Goal: Information Seeking & Learning: Find specific fact

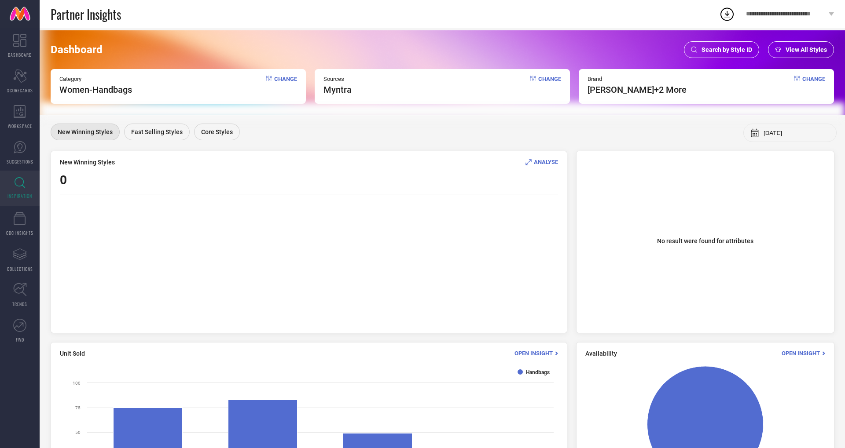
click at [731, 51] on span "Search by Style ID" at bounding box center [726, 49] width 51 height 7
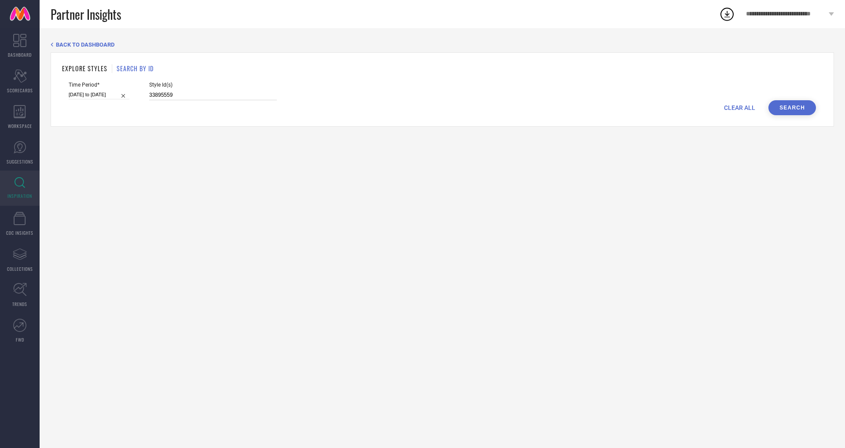
drag, startPoint x: 172, startPoint y: 94, endPoint x: 111, endPoint y: 92, distance: 61.2
click at [111, 92] on div "Time Period* [DATE] to [DATE] Style Id(s) 33895559" at bounding box center [442, 91] width 747 height 18
paste input "31422250 24441386 29556072 31606132 31570069 31801061 32323770 32323811 3180104…"
type input "31422250 24441386 29556072 31606132 31570069 31801061 32323770 32323811 3180104…"
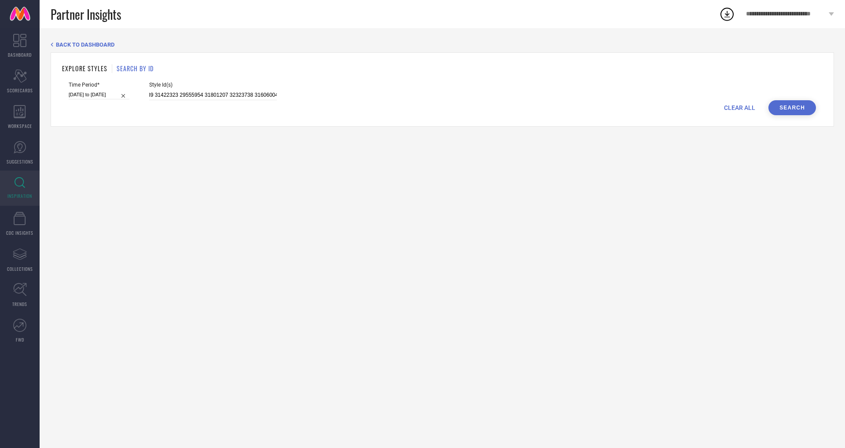
scroll to position [0, 0]
click at [793, 112] on button "Search" at bounding box center [792, 107] width 48 height 15
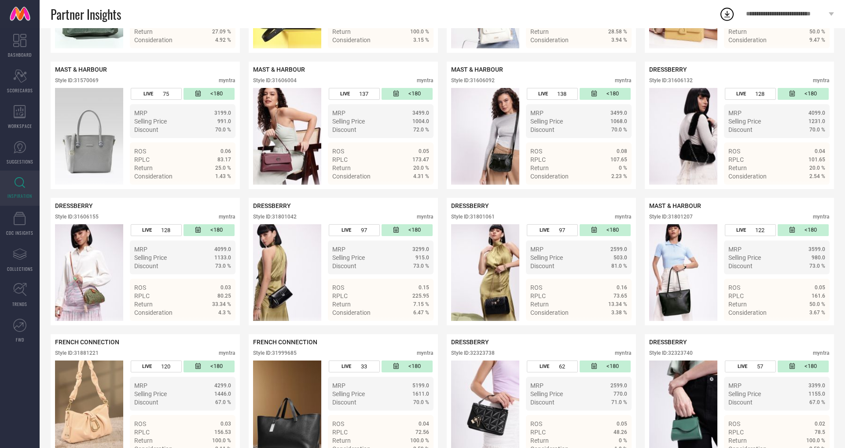
scroll to position [430, 0]
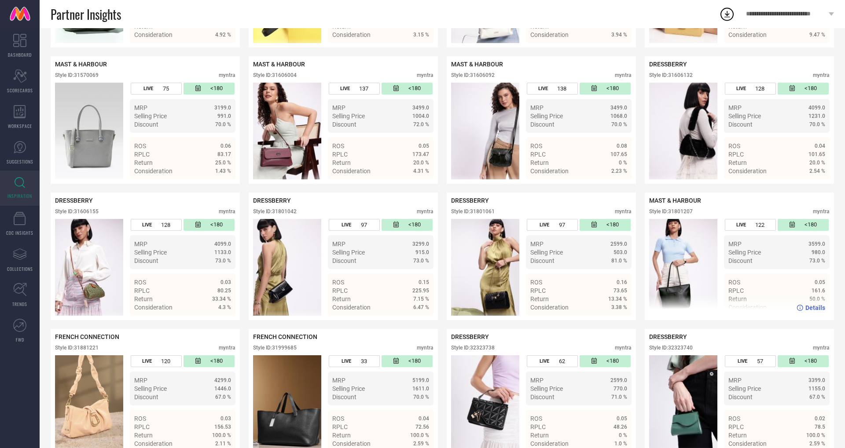
click at [688, 212] on div "Style ID: 31801207" at bounding box center [671, 212] width 44 height 6
copy div "31801207"
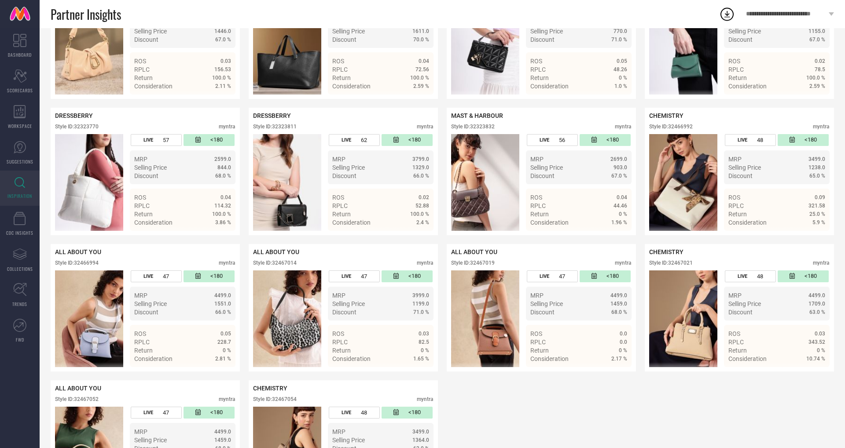
scroll to position [789, 0]
click at [685, 128] on div "Style ID: 32466992" at bounding box center [671, 126] width 44 height 6
copy div "32466992"
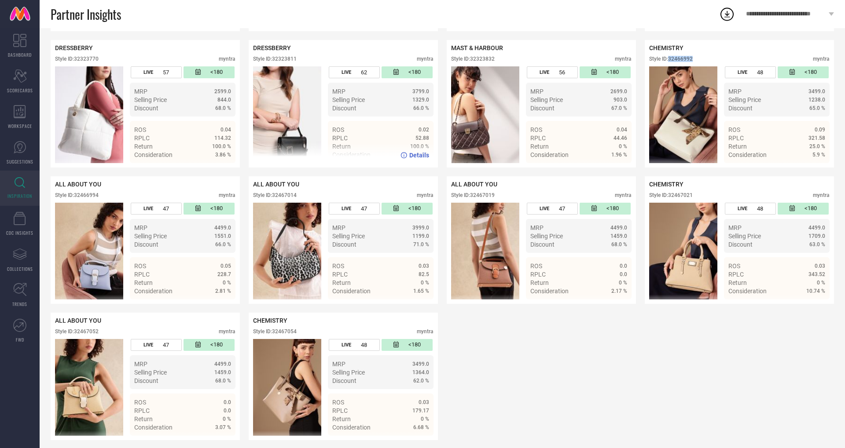
scroll to position [861, 0]
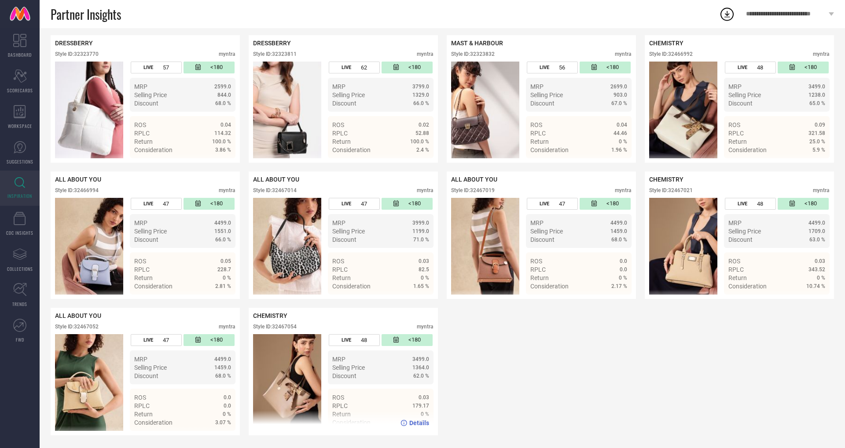
click at [287, 326] on div "Style ID: 32467054" at bounding box center [275, 327] width 44 height 6
copy div "32467054"
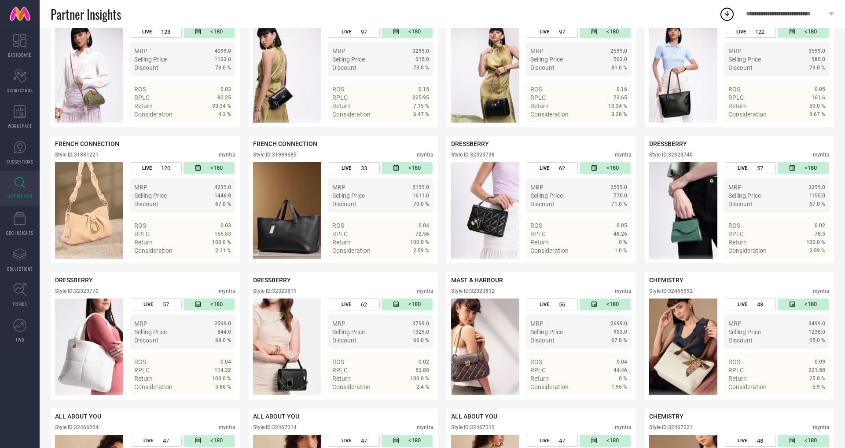
scroll to position [601, 0]
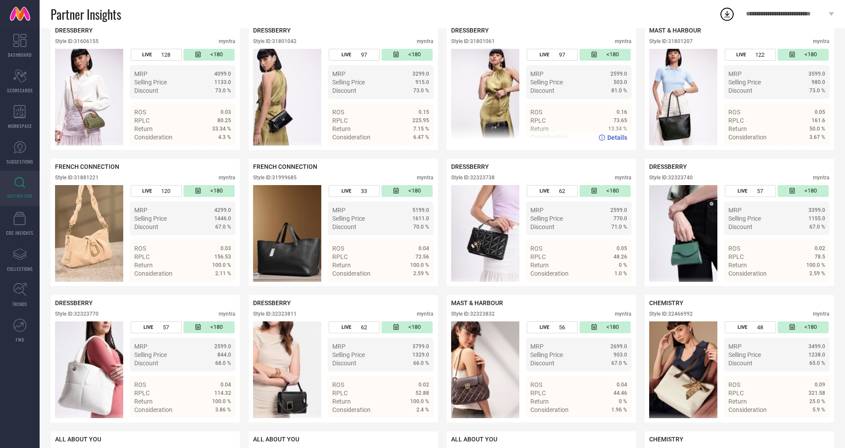
click at [485, 42] on div "Style ID: 31801061" at bounding box center [473, 41] width 44 height 6
copy div "31801061"
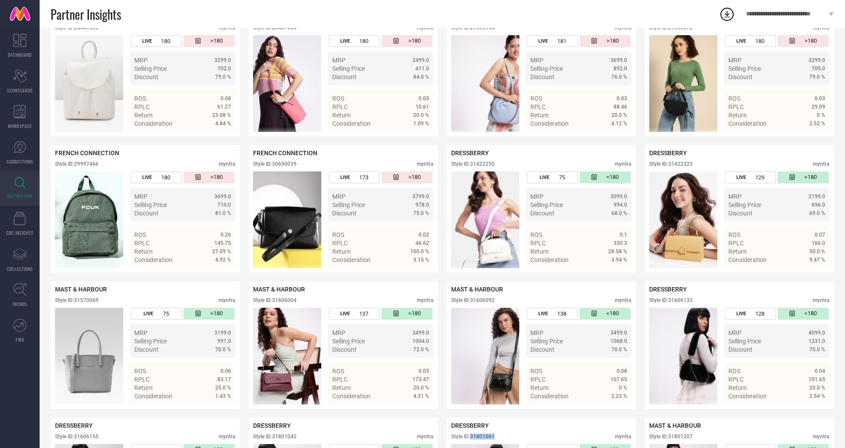
scroll to position [0, 0]
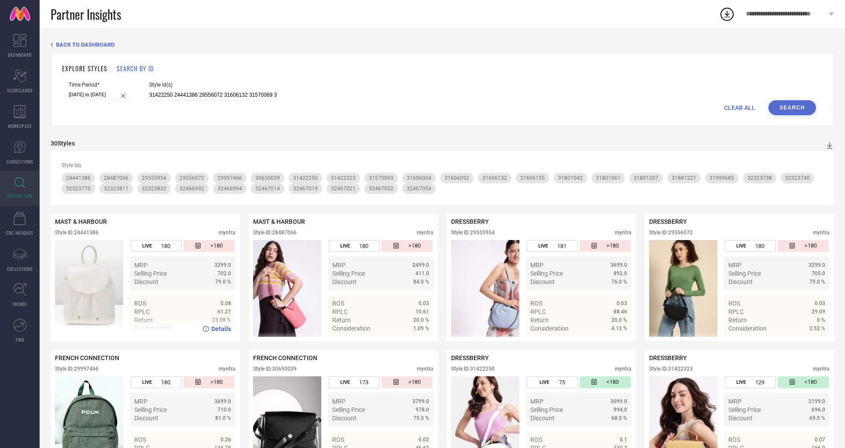
click at [85, 231] on div "Style ID: 24441386" at bounding box center [77, 233] width 44 height 6
copy div "24441386"
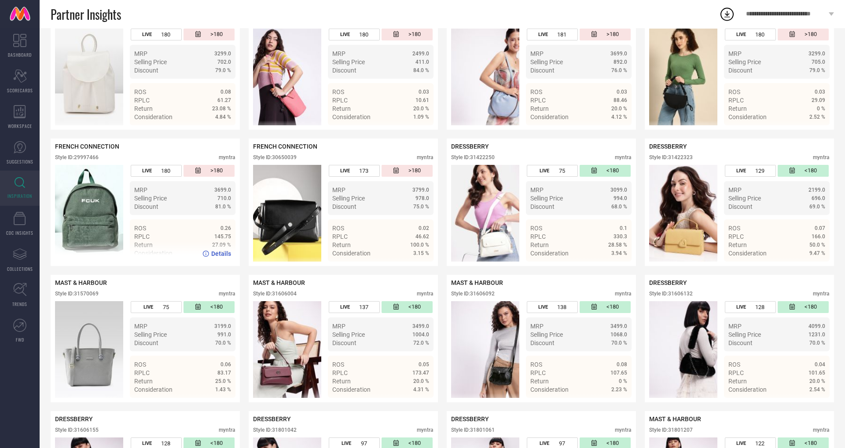
scroll to position [213, 0]
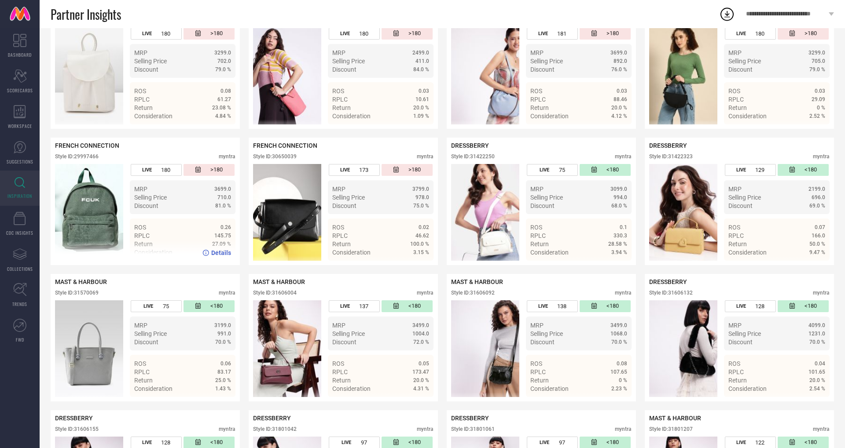
click at [87, 156] on div "Style ID: 29997466" at bounding box center [77, 157] width 44 height 6
copy div "29997466"
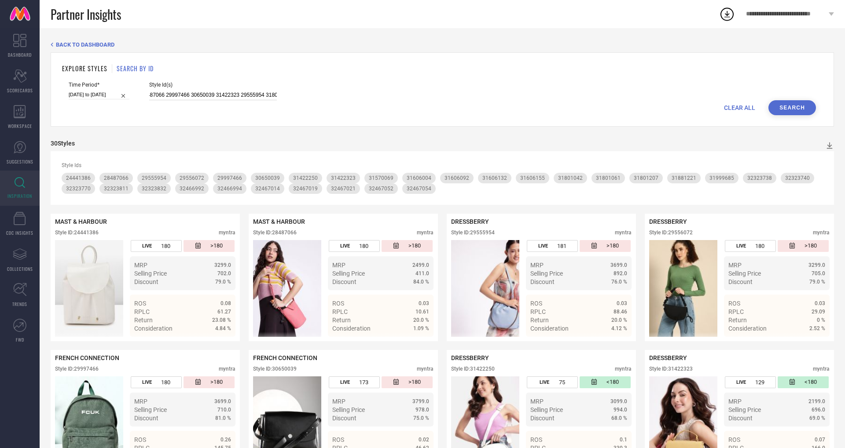
scroll to position [0, 844]
drag, startPoint x: 140, startPoint y: 94, endPoint x: 509, endPoint y: 93, distance: 369.7
click at [504, 94] on div "Time Period* [DATE] to [DATE] Style Id(s) 31422250 24441386 29556072 31606132 3…" at bounding box center [442, 91] width 747 height 18
paste input "31606004 31800967 31606082 32323769 31606038 32323765 31999642 31606116 3188099…"
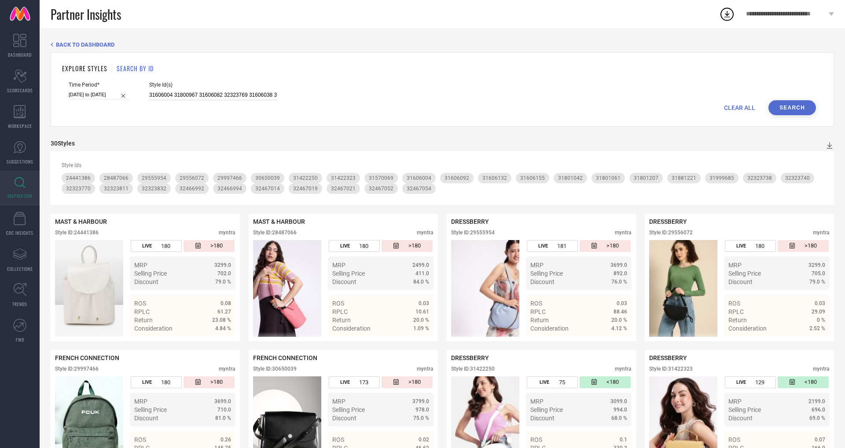
scroll to position [0, 892]
type input "31606004 31800967 31606082 32323769 31606038 32323765 31999642 31606116 3188099…"
click at [809, 103] on button "Search" at bounding box center [792, 107] width 48 height 15
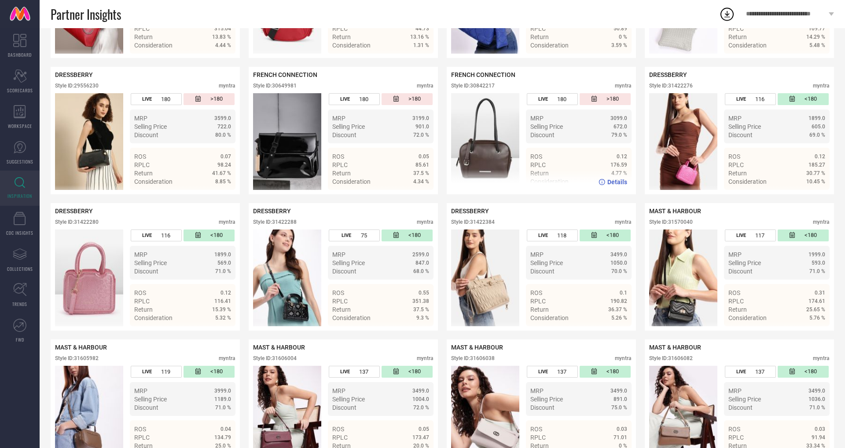
scroll to position [298, 0]
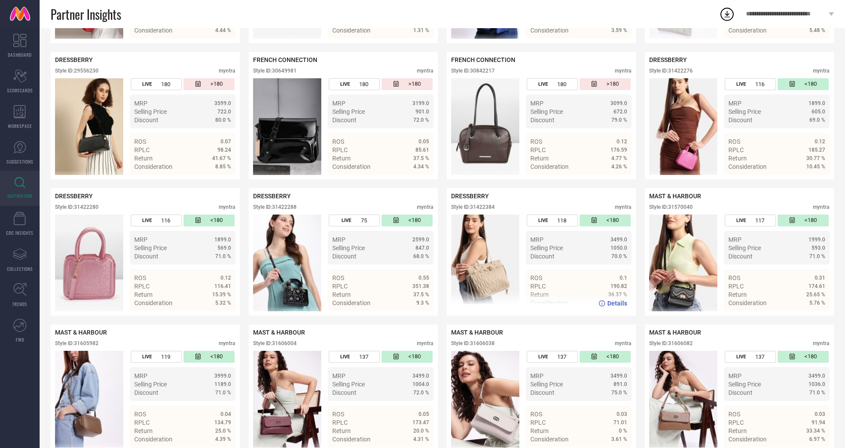
click at [490, 206] on div "Style ID: 31422384" at bounding box center [473, 207] width 44 height 6
copy div "31422384"
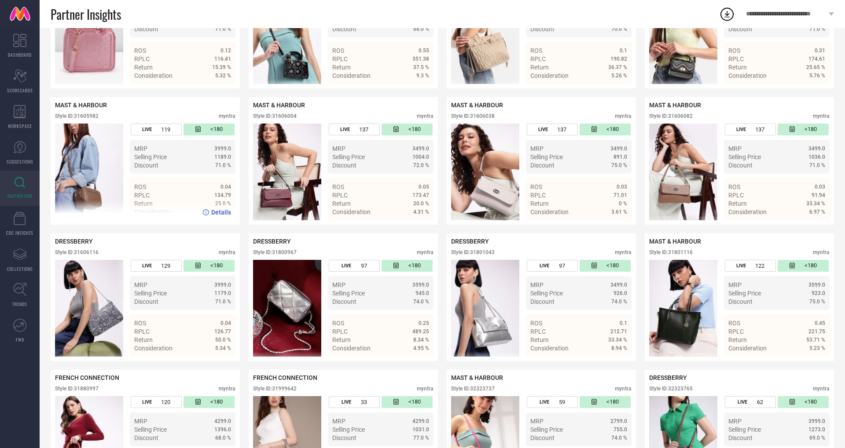
scroll to position [544, 0]
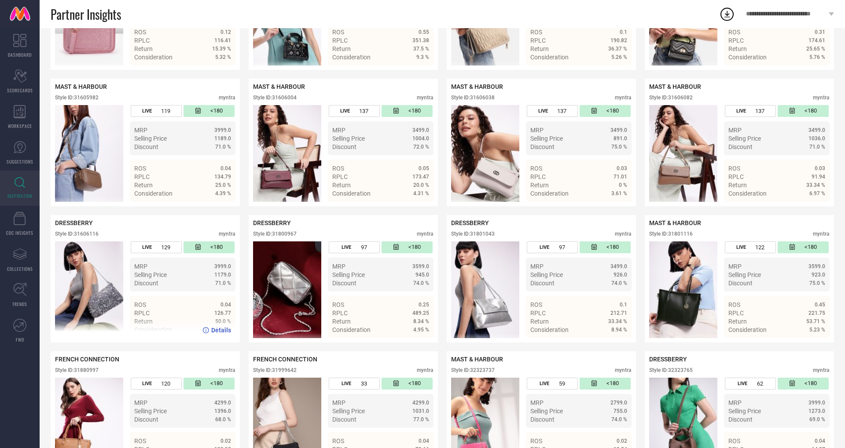
click at [95, 232] on div "Style ID: 31606116" at bounding box center [77, 234] width 44 height 6
copy div "31606116"
click at [289, 231] on div "Style ID: 31800967" at bounding box center [275, 234] width 44 height 6
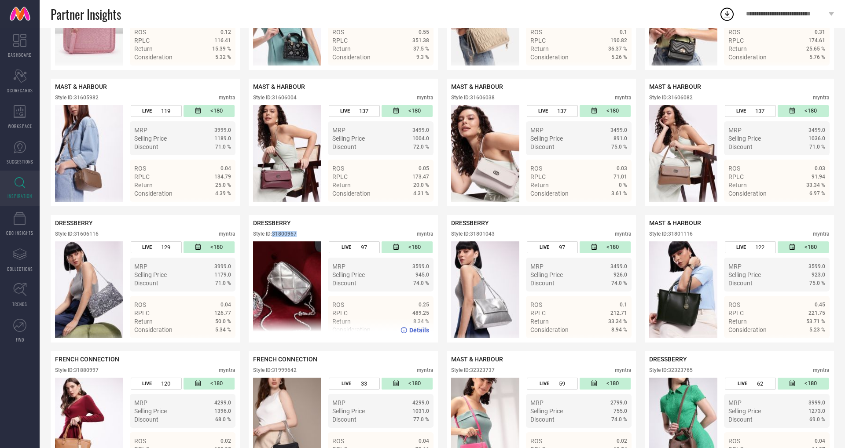
copy div "31800967"
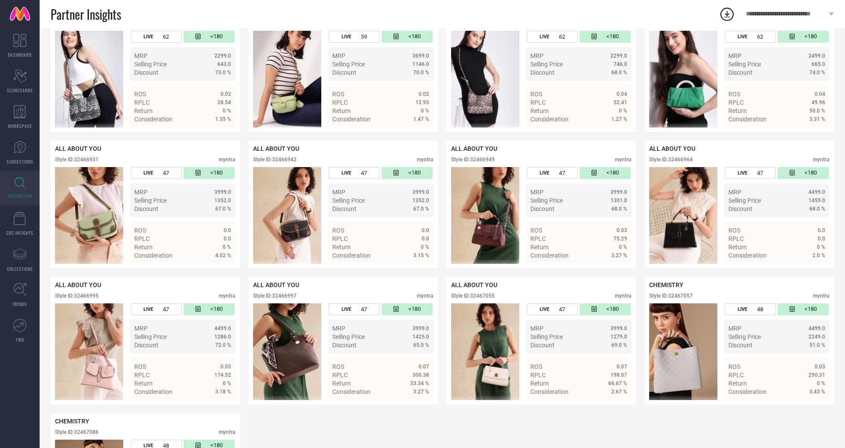
scroll to position [1029, 0]
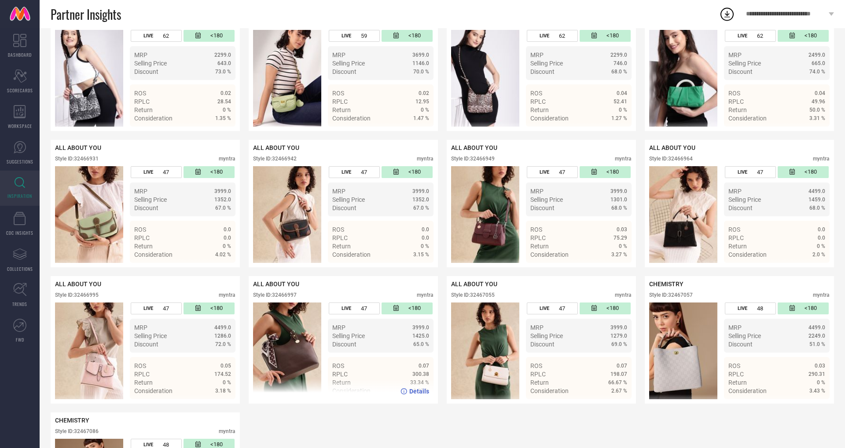
click at [291, 293] on div "Style ID: 32466997" at bounding box center [275, 295] width 44 height 6
copy div "32466997"
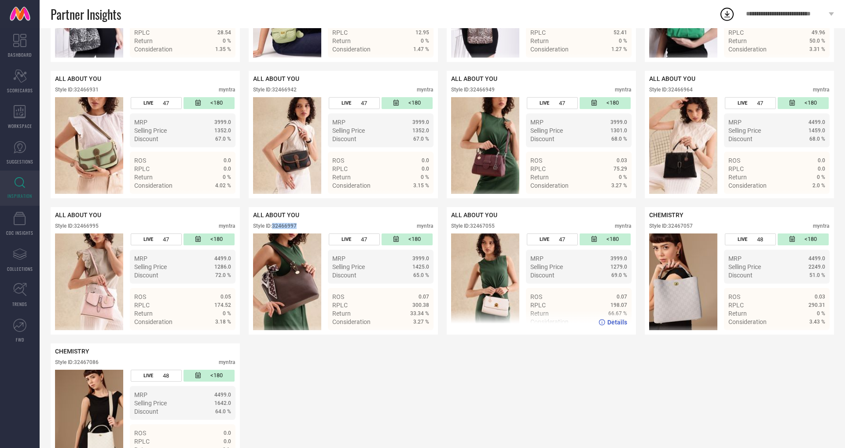
scroll to position [1134, 0]
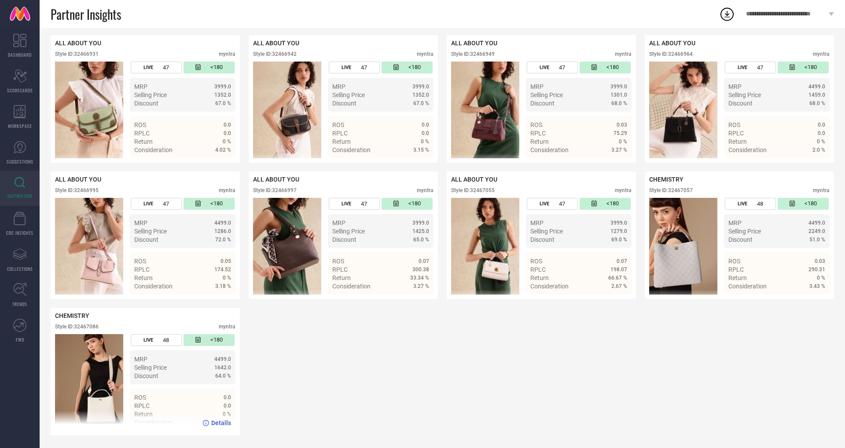
click at [87, 327] on div "Style ID: 32467086" at bounding box center [77, 327] width 44 height 6
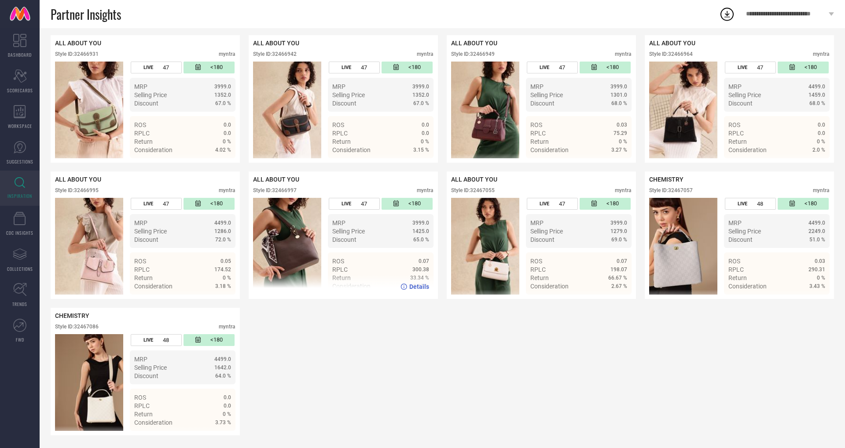
click at [293, 189] on div "Style ID: 32466997" at bounding box center [275, 190] width 44 height 6
click at [284, 54] on div "Style ID: 32466942" at bounding box center [275, 54] width 44 height 6
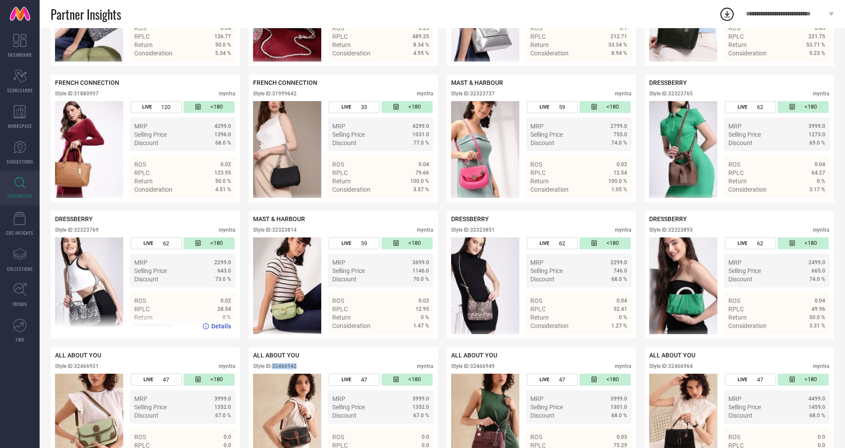
scroll to position [820, 0]
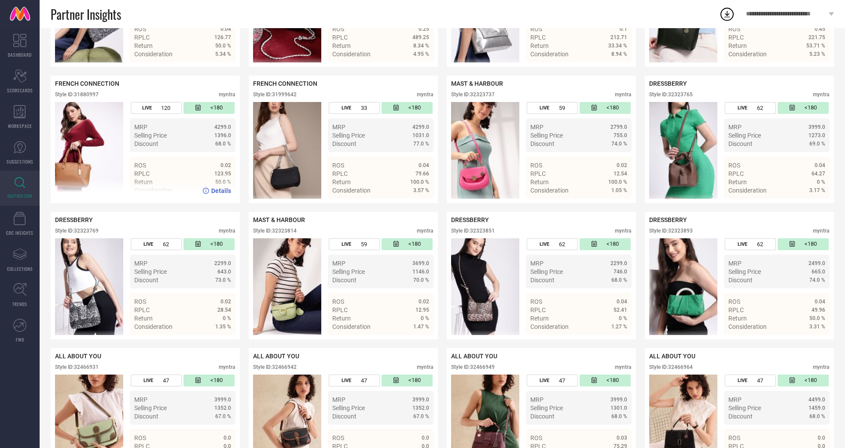
click at [85, 93] on div "Style ID: 31880997" at bounding box center [77, 95] width 44 height 6
